Goal: Information Seeking & Learning: Learn about a topic

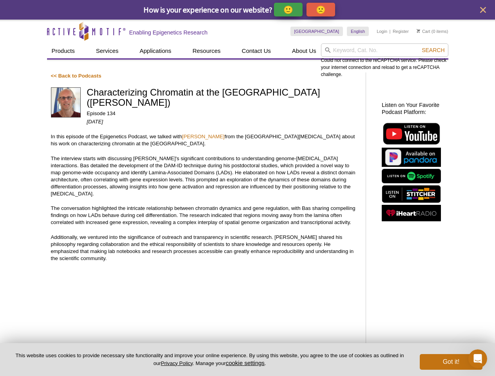
click at [289, 9] on p "🙂" at bounding box center [288, 10] width 10 height 10
click at [322, 9] on p "🙁" at bounding box center [321, 10] width 10 height 10
click at [483, 10] on icon "close" at bounding box center [483, 10] width 6 height 6
click at [384, 50] on input "search" at bounding box center [384, 49] width 127 height 13
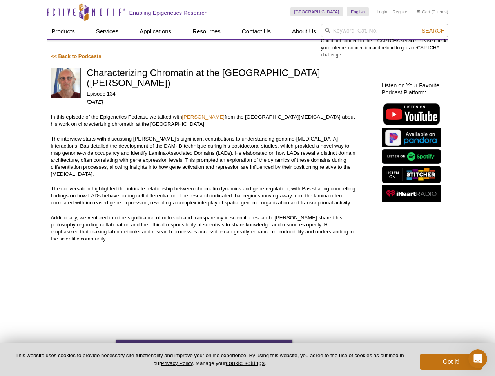
click at [433, 50] on div "Could not connect to the reCAPTCHA service. Please check your internet connecti…" at bounding box center [384, 41] width 127 height 34
click at [246, 363] on button "cookie settings" at bounding box center [245, 363] width 39 height 7
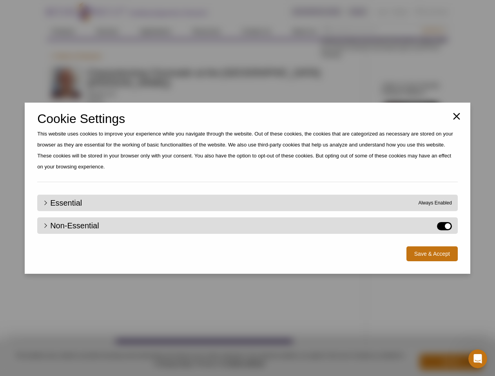
click at [451, 362] on div "Close Cookie Settings This website uses cookies to improve your experience whil…" at bounding box center [247, 188] width 495 height 376
click at [478, 359] on icon "Open Intercom Messenger" at bounding box center [477, 359] width 13 height 13
